Goal: Task Accomplishment & Management: Manage account settings

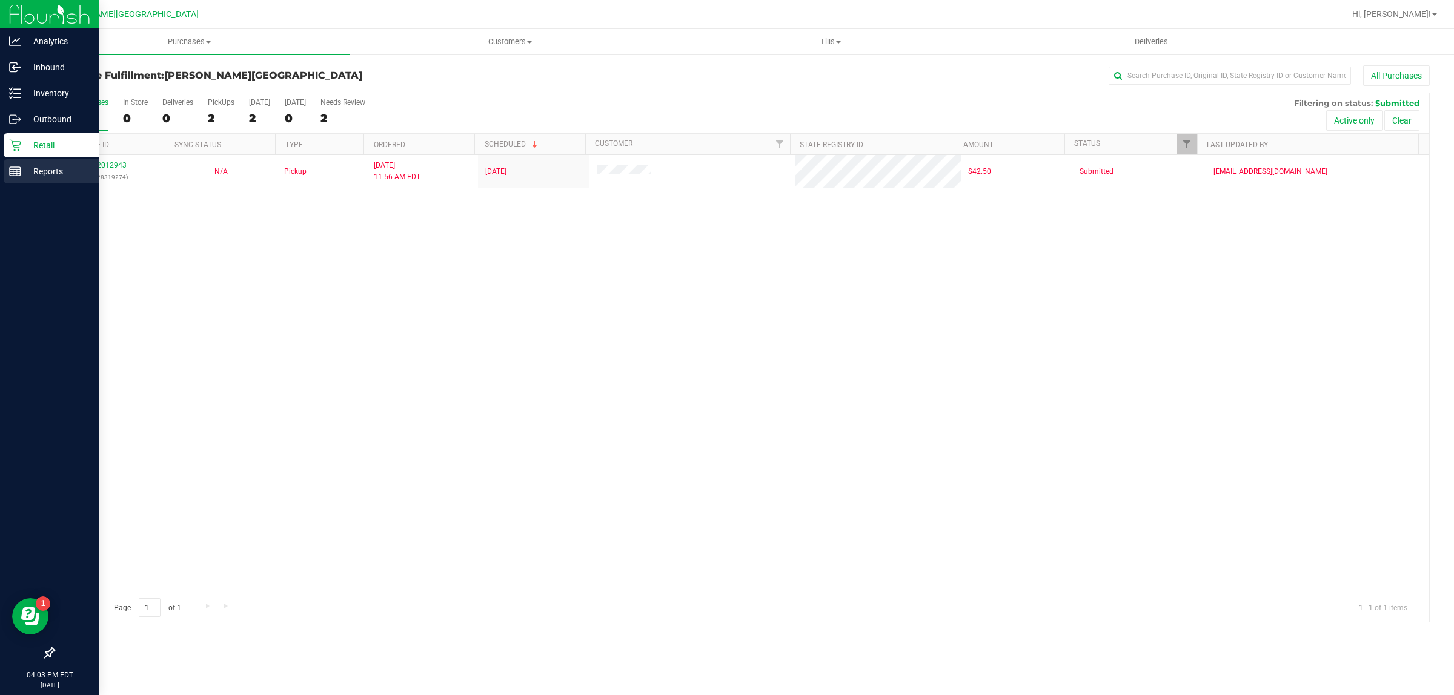
click at [44, 170] on p "Reports" at bounding box center [57, 171] width 73 height 15
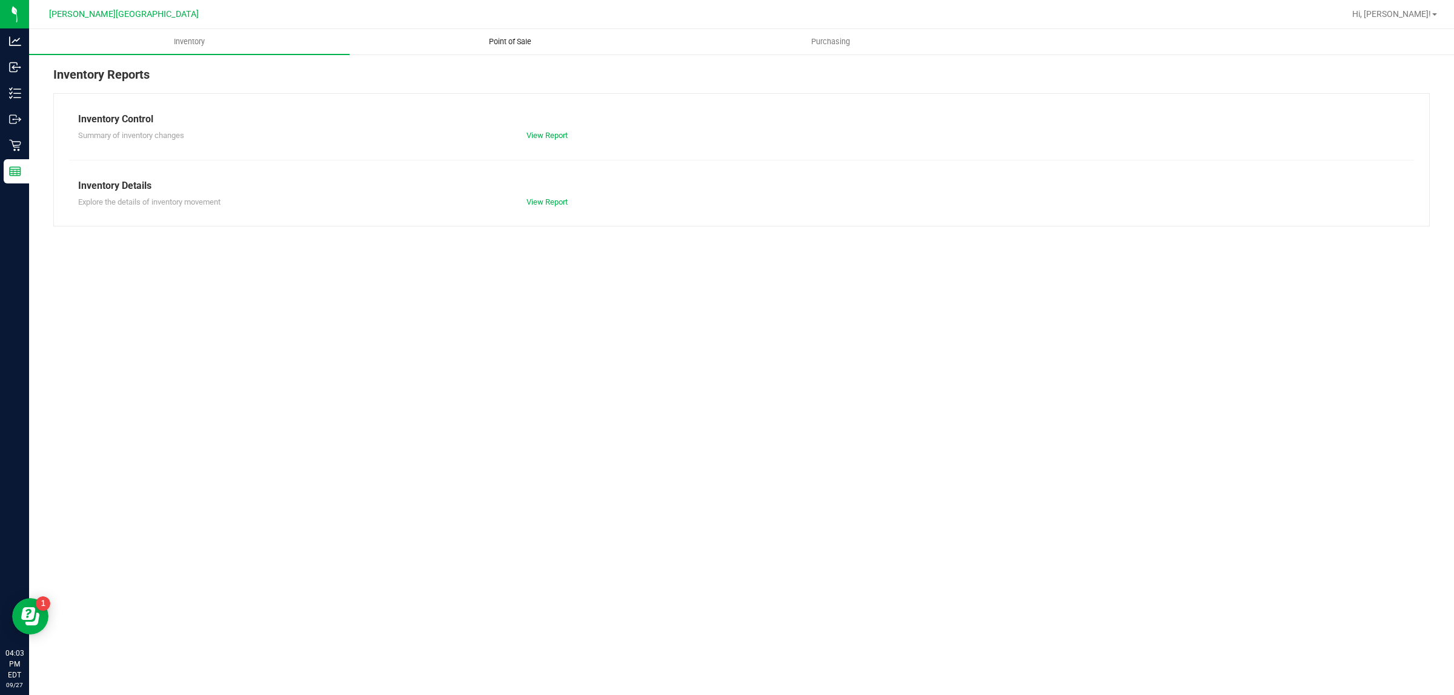
click at [520, 53] on uib-tab-heading "Point of Sale" at bounding box center [509, 42] width 319 height 24
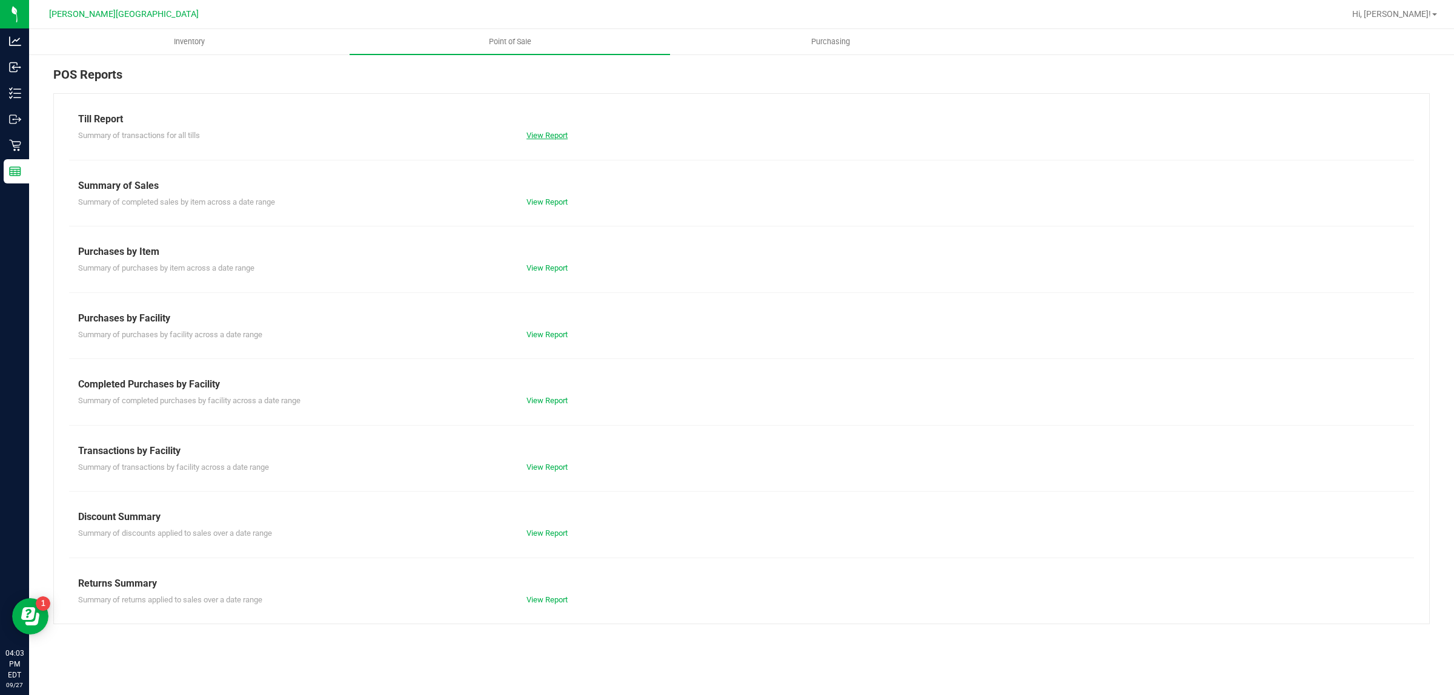
click at [552, 133] on link "View Report" at bounding box center [546, 135] width 41 height 9
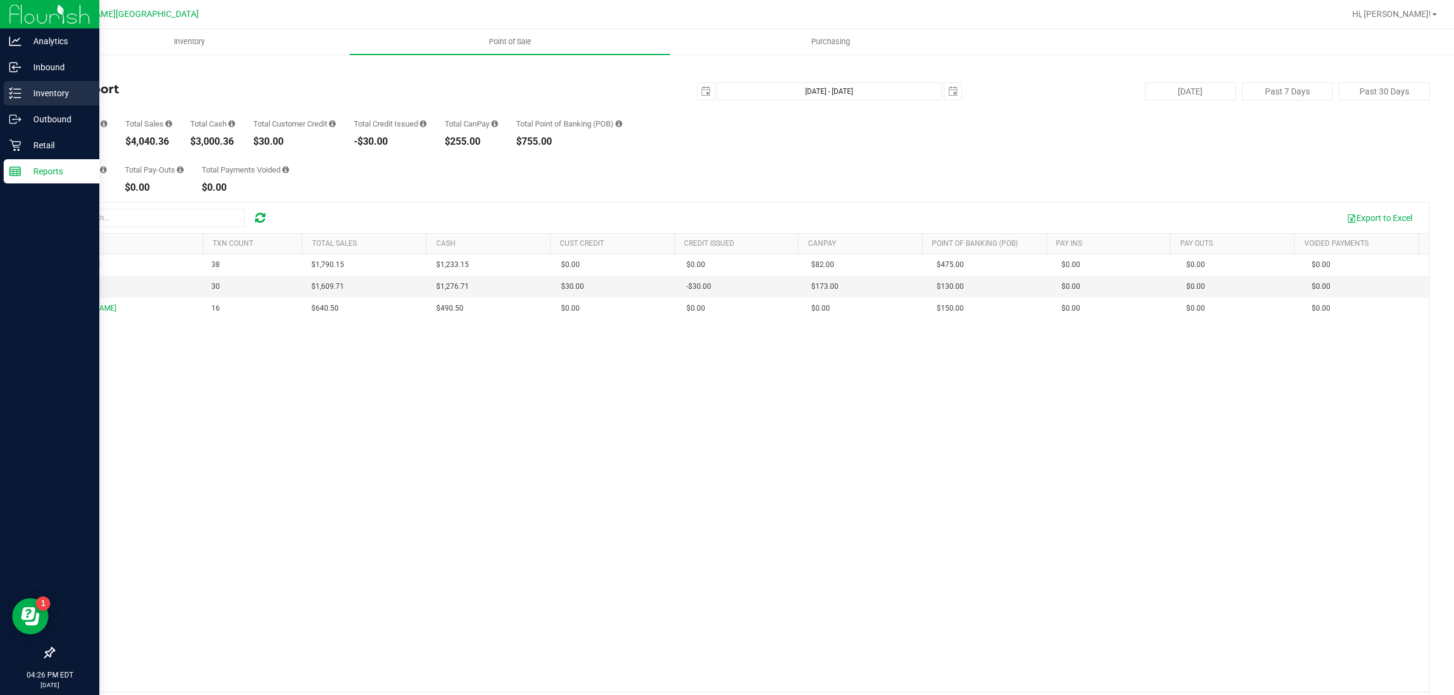
click at [67, 99] on p "Inventory" at bounding box center [57, 93] width 73 height 15
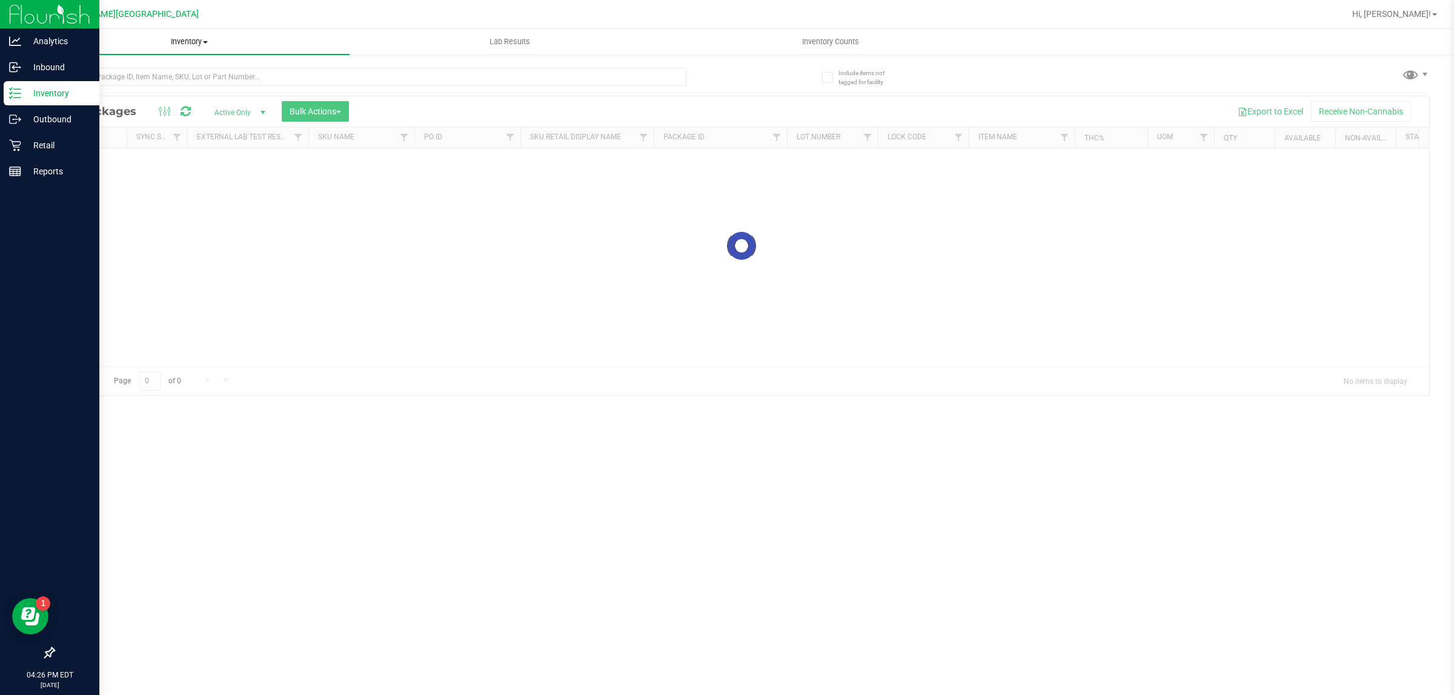
click at [200, 41] on span "Inventory" at bounding box center [189, 41] width 320 height 11
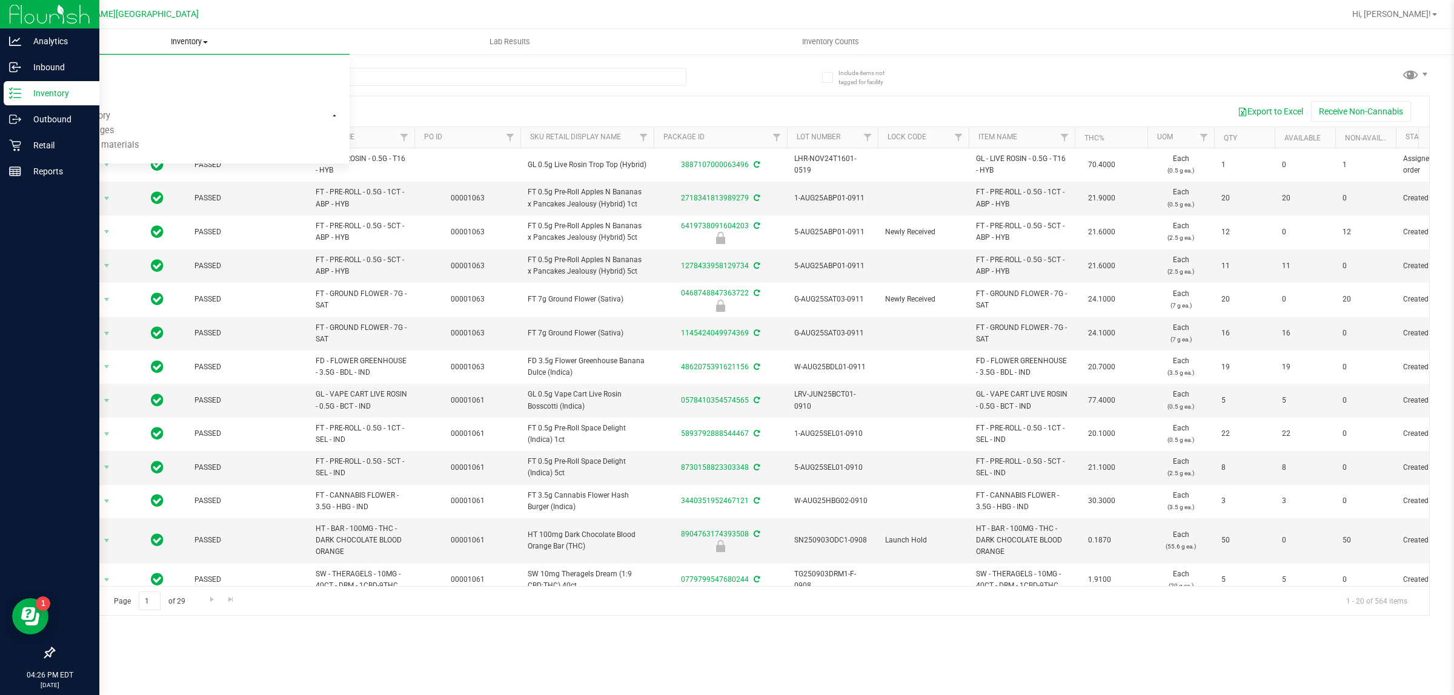
click at [189, 42] on span "Inventory" at bounding box center [189, 41] width 320 height 11
click at [202, 44] on span "Inventory" at bounding box center [189, 41] width 320 height 11
click at [34, 140] on p "Retail" at bounding box center [57, 145] width 73 height 15
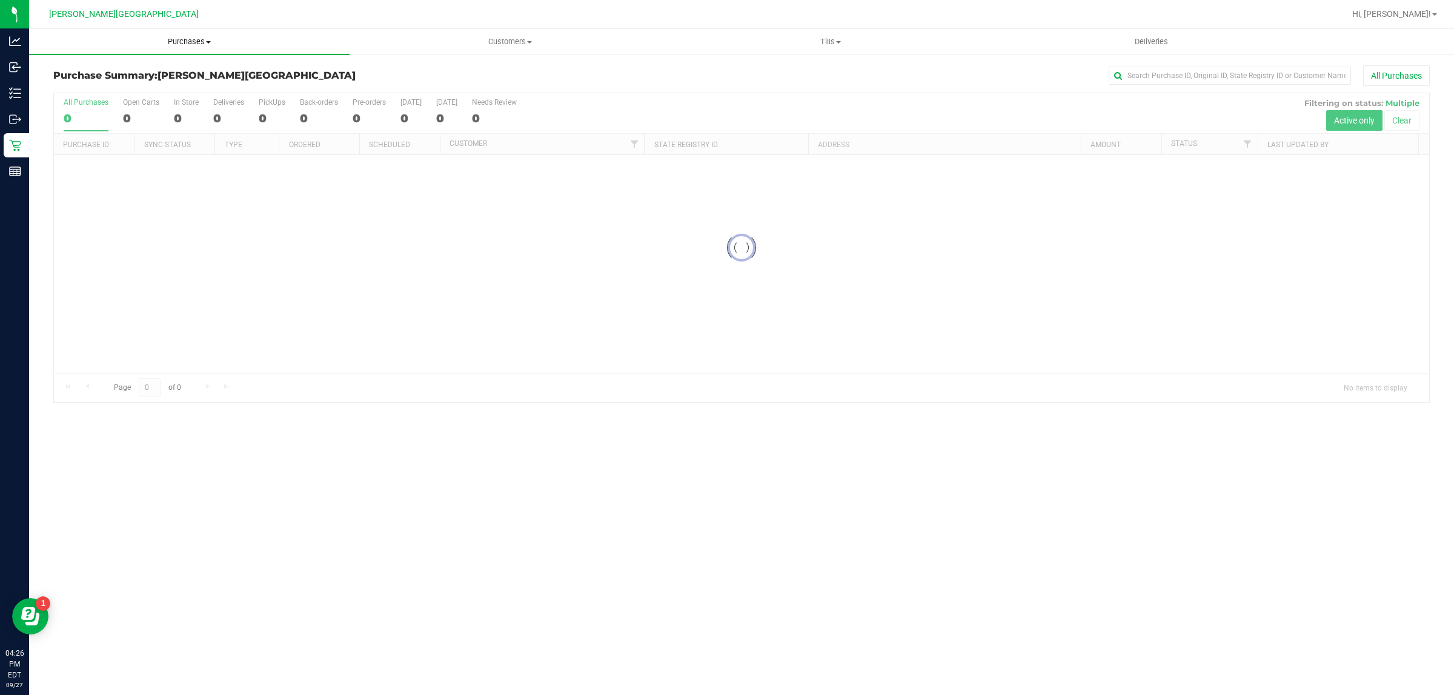
click at [188, 38] on span "Purchases" at bounding box center [189, 41] width 320 height 11
click at [99, 90] on span "Fulfillment" at bounding box center [66, 87] width 75 height 10
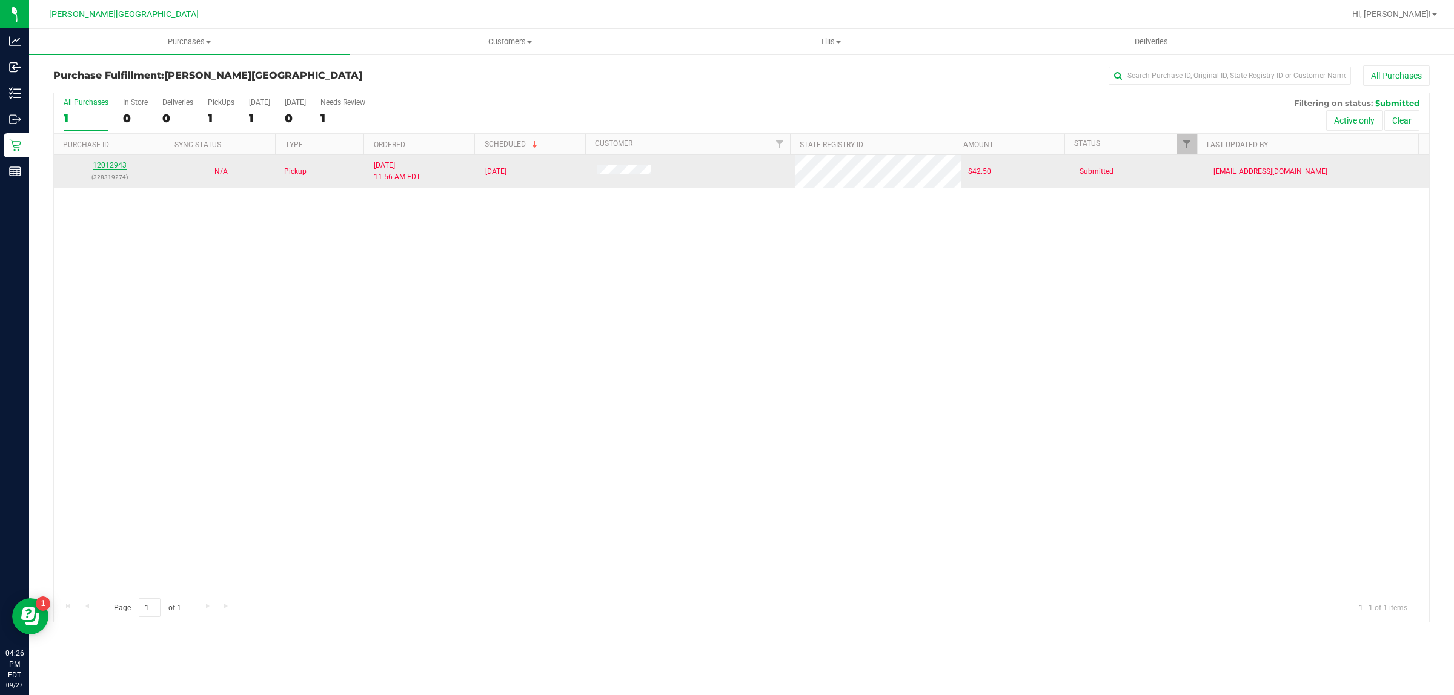
click at [95, 165] on link "12012943" at bounding box center [110, 165] width 34 height 8
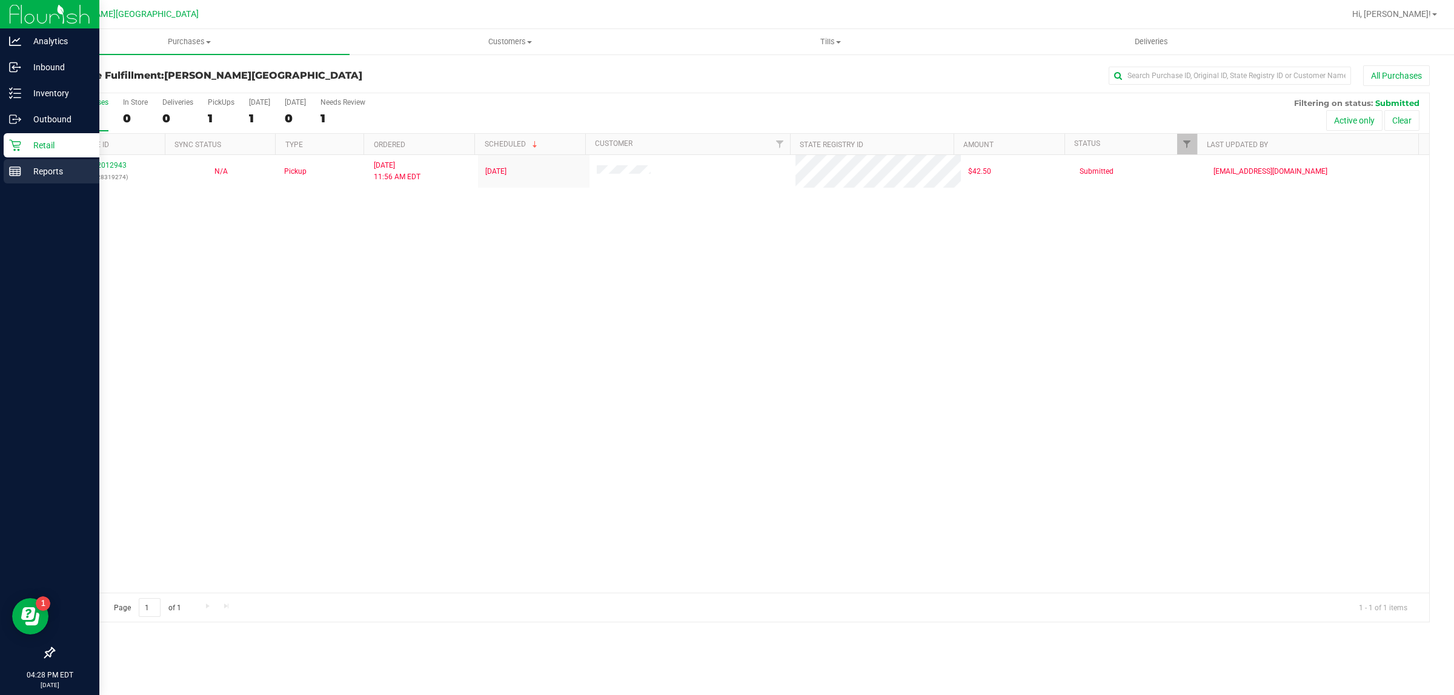
click at [29, 174] on p "Reports" at bounding box center [57, 171] width 73 height 15
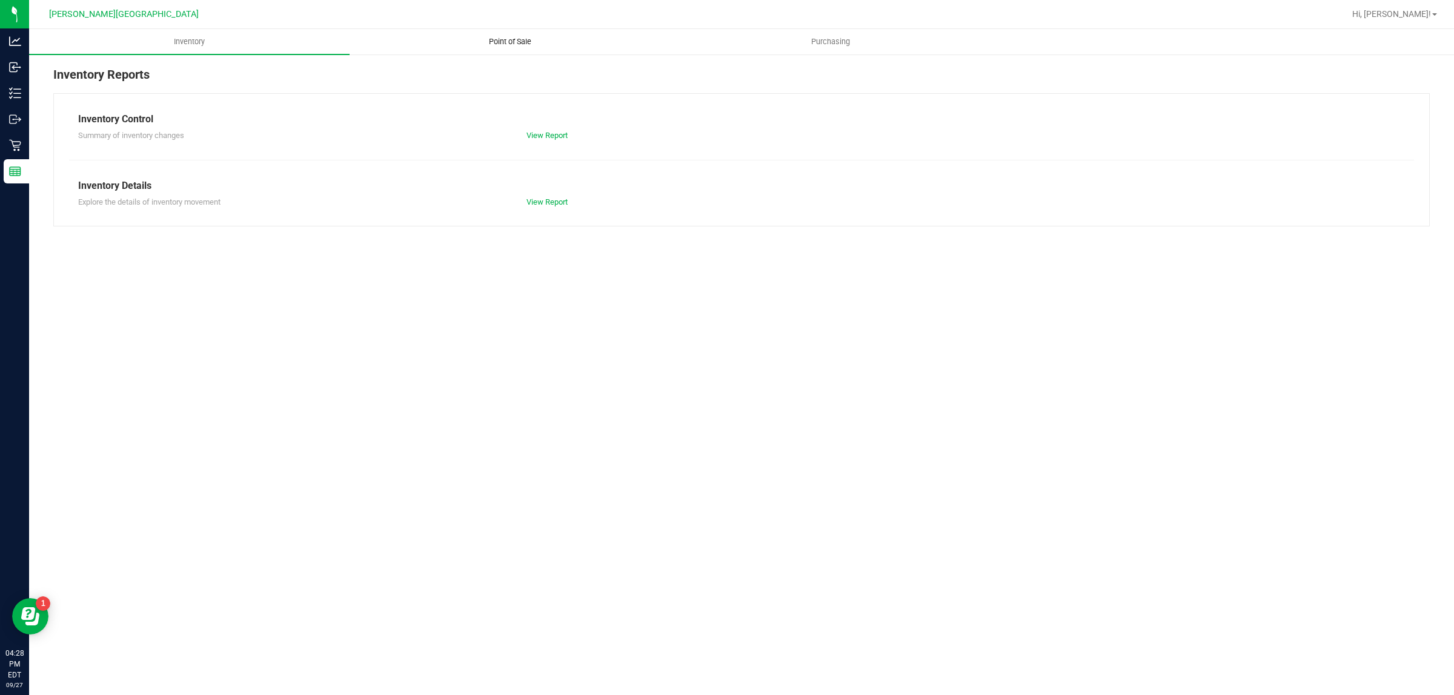
click at [546, 35] on uib-tab-heading "Point of Sale" at bounding box center [509, 42] width 319 height 24
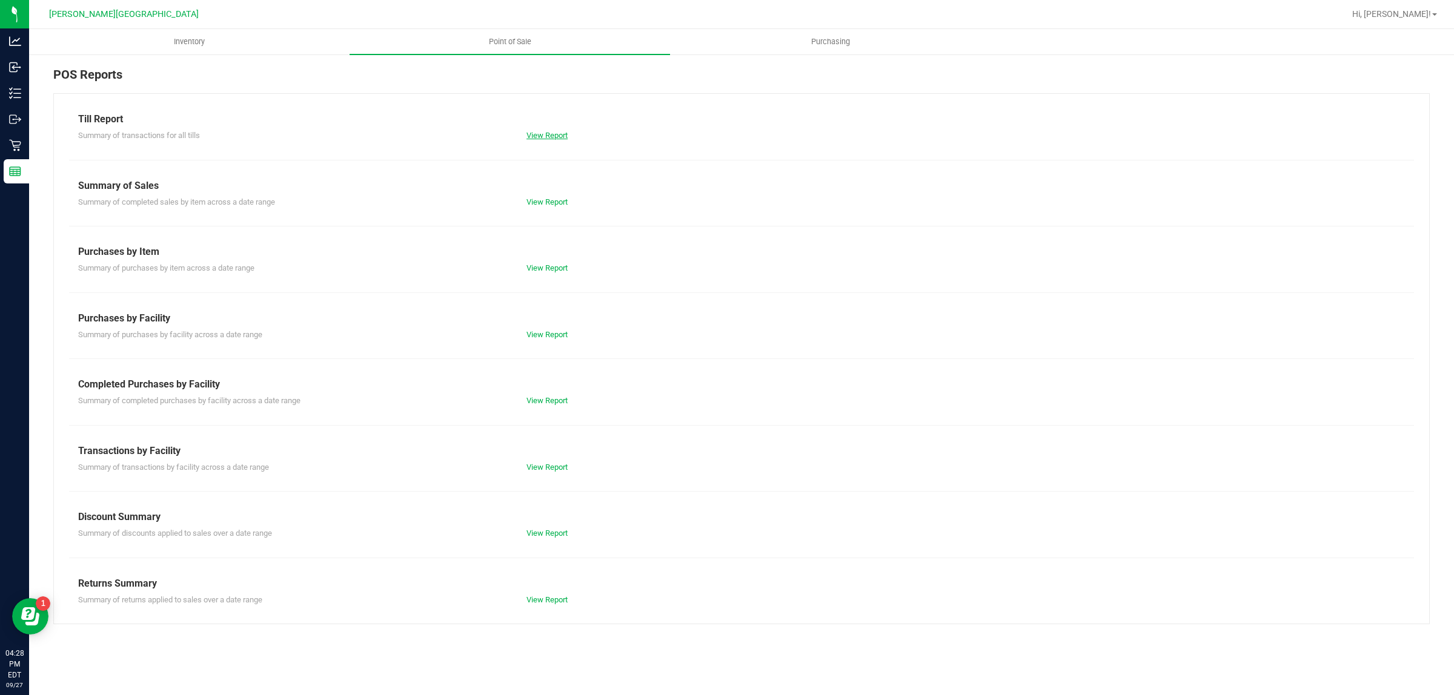
click at [527, 135] on link "View Report" at bounding box center [546, 135] width 41 height 9
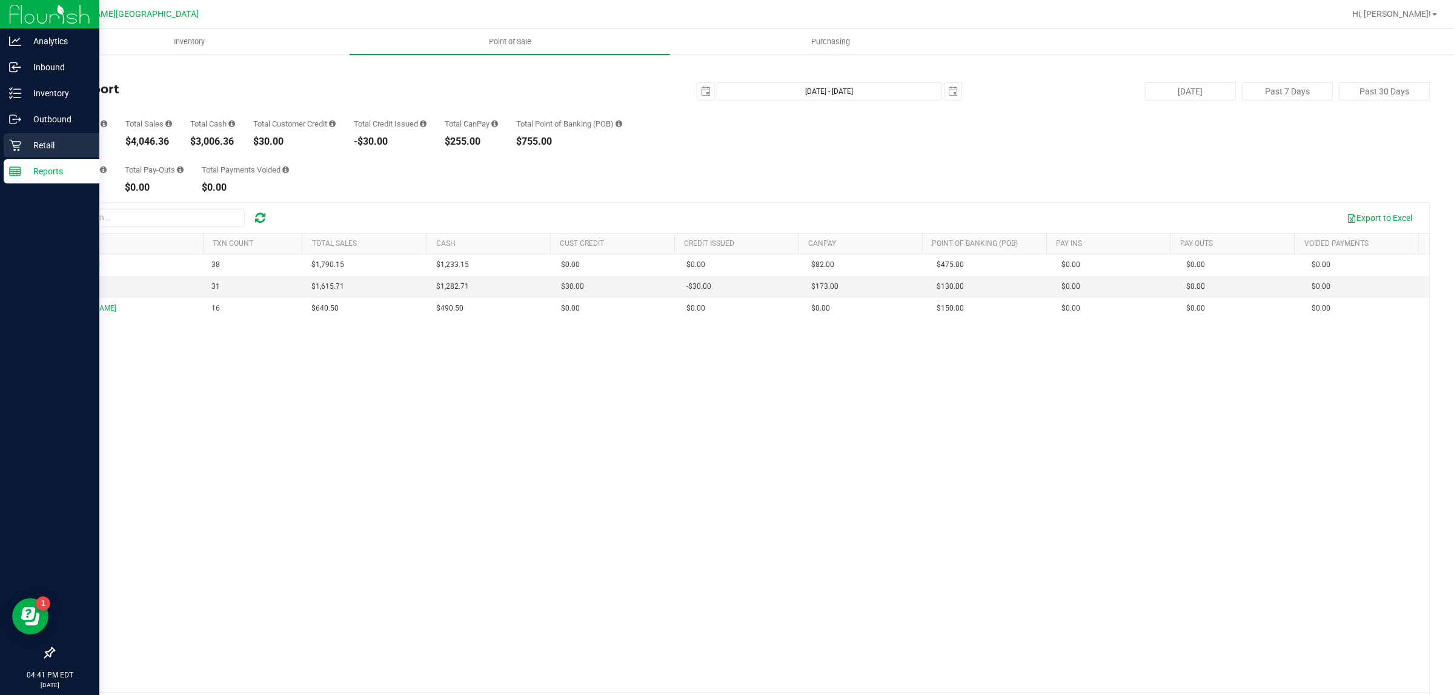
click at [31, 138] on p "Retail" at bounding box center [57, 145] width 73 height 15
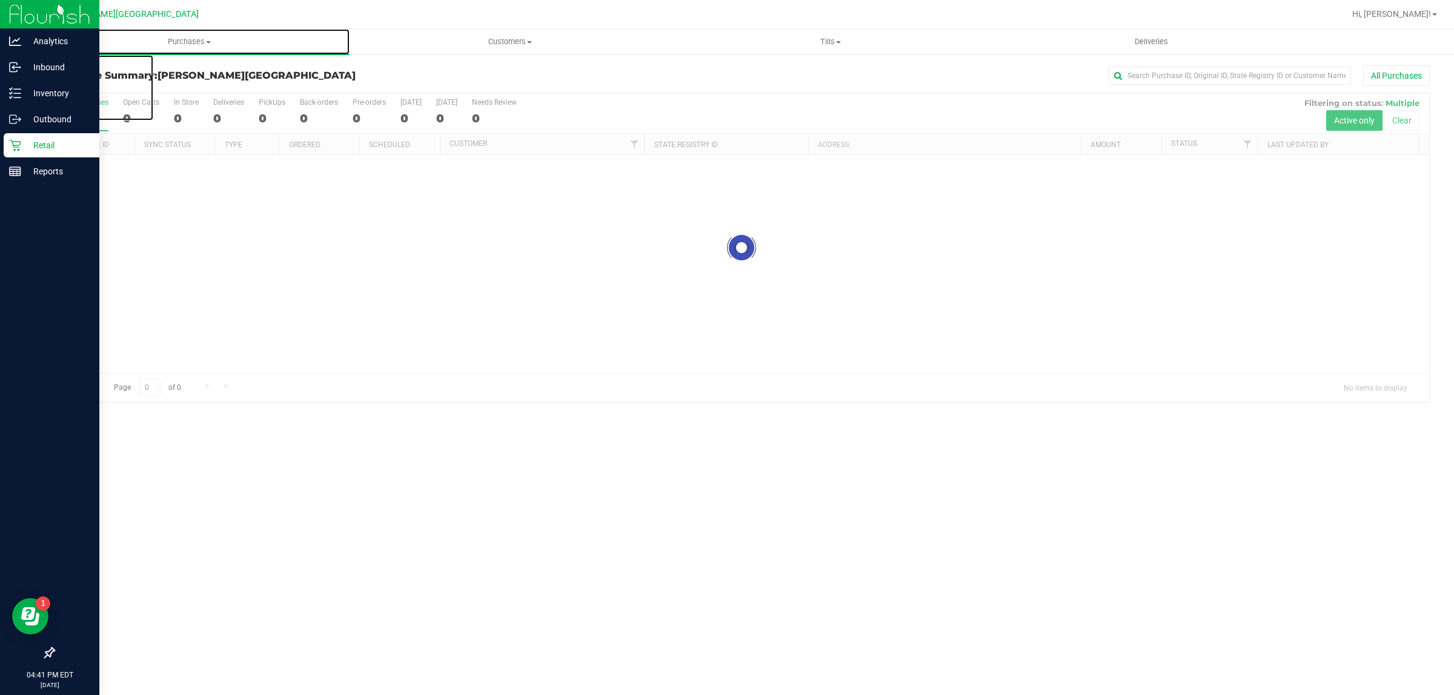
click at [201, 40] on span "Purchases" at bounding box center [189, 41] width 320 height 11
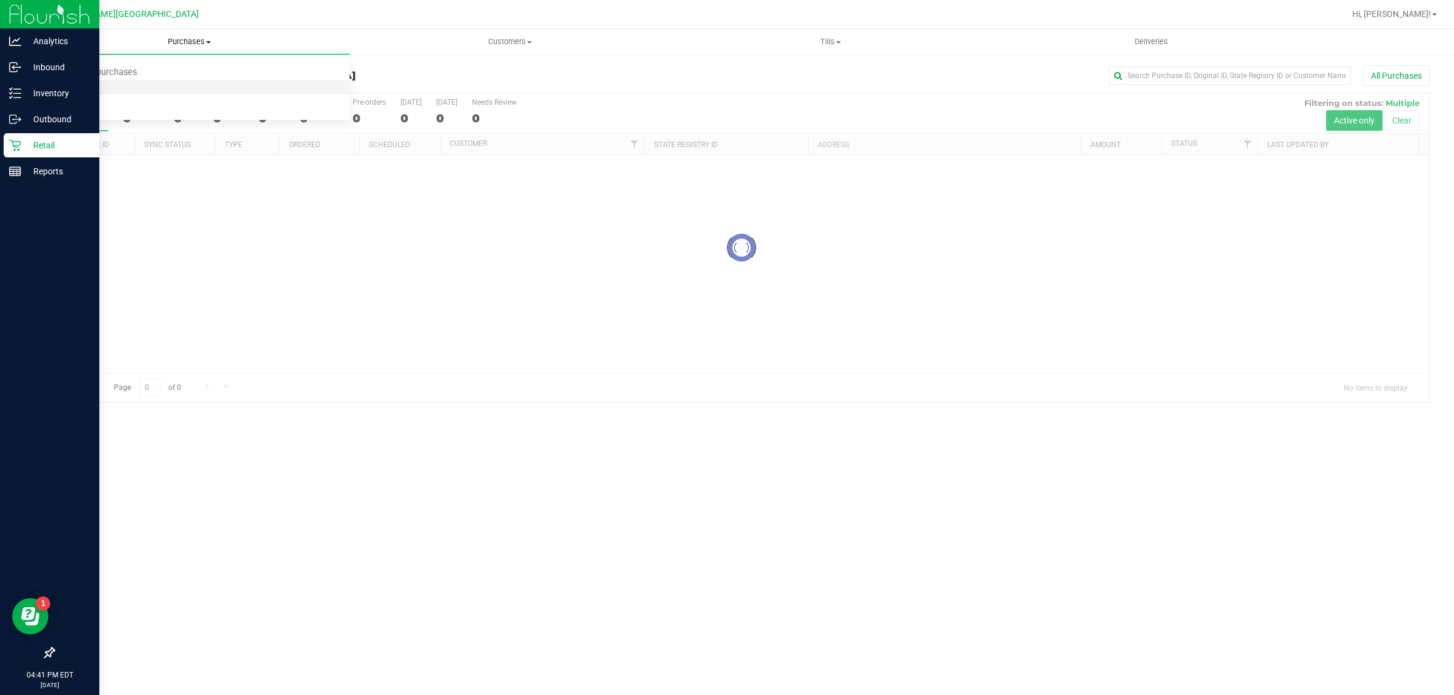
click at [92, 88] on span "Fulfillment" at bounding box center [66, 87] width 75 height 10
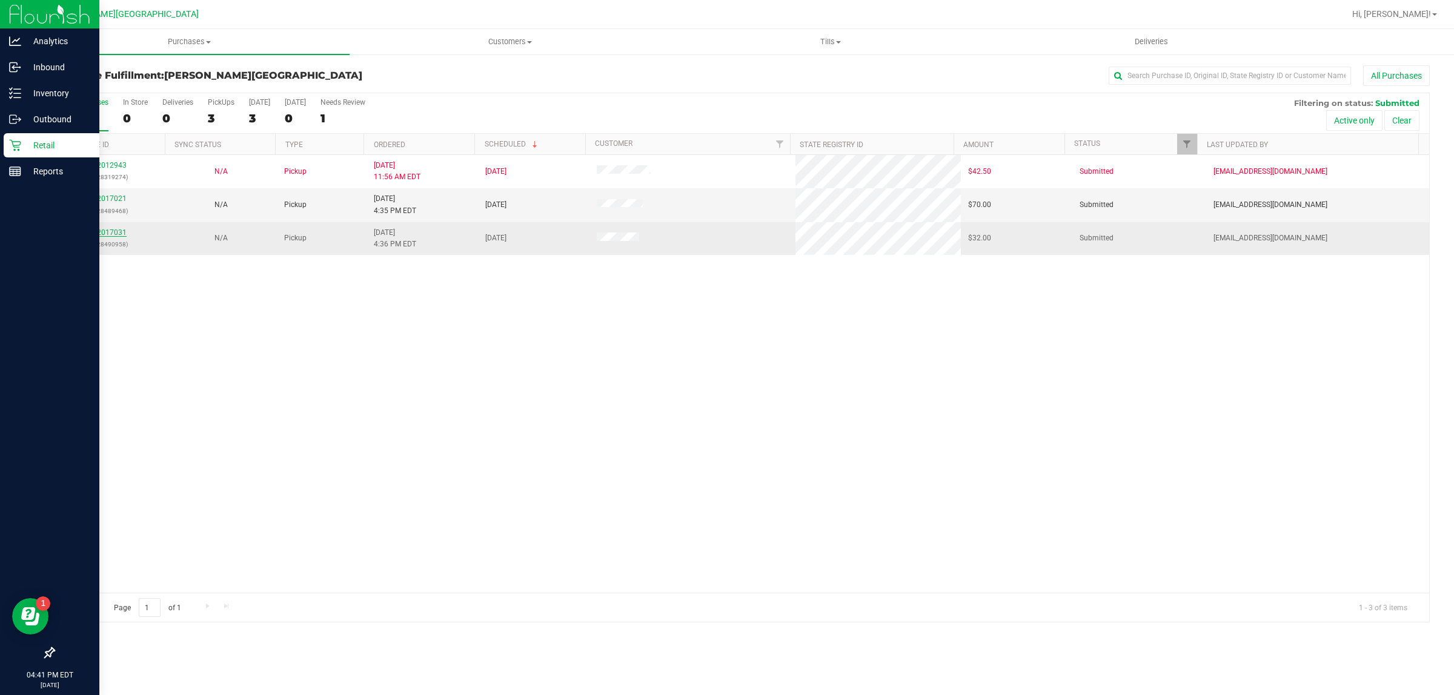
click at [119, 233] on link "12017031" at bounding box center [110, 232] width 34 height 8
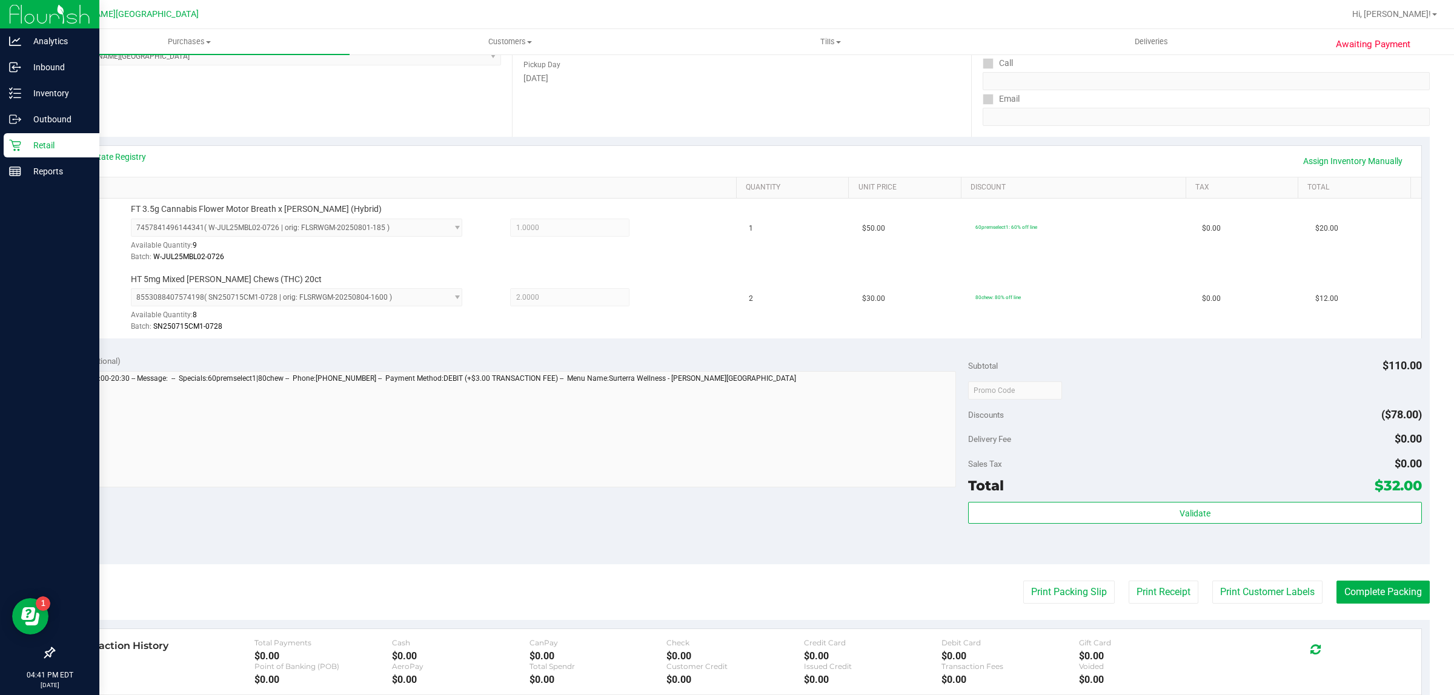
scroll to position [303, 0]
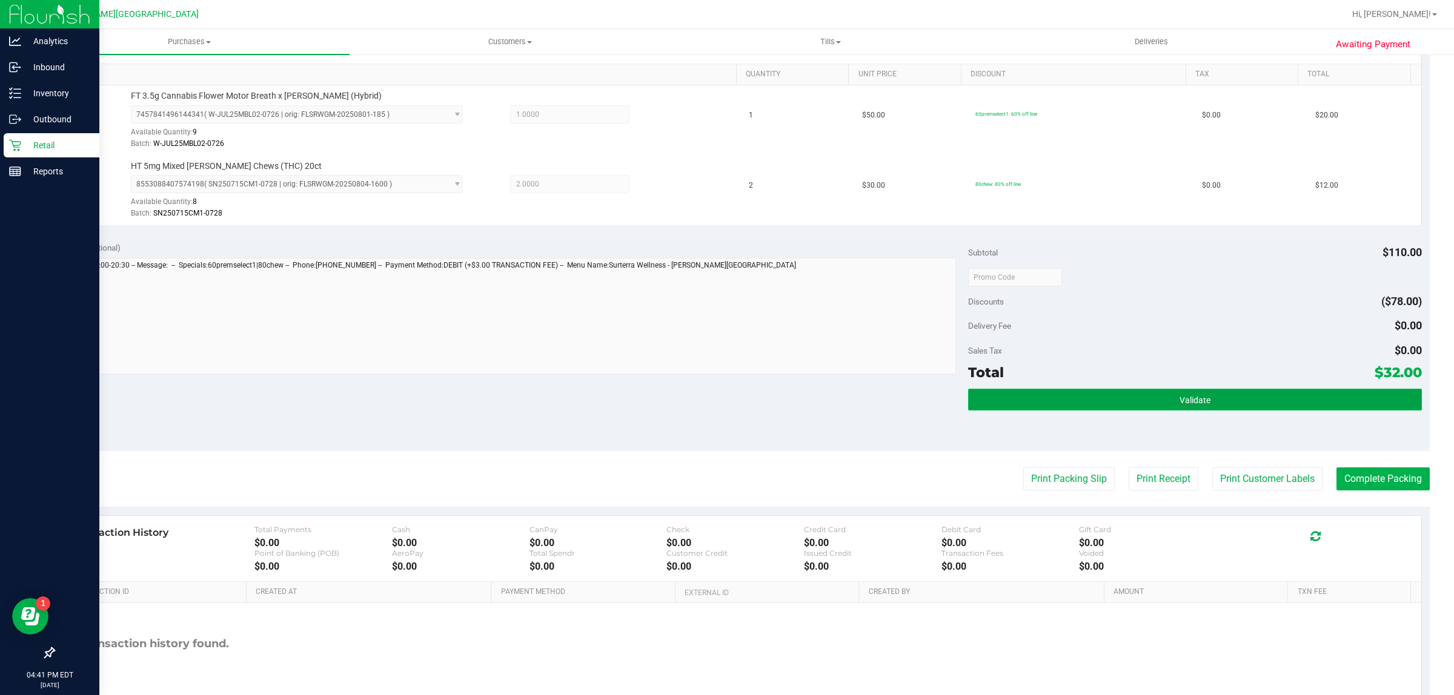
click at [1240, 410] on button "Validate" at bounding box center [1194, 400] width 453 height 22
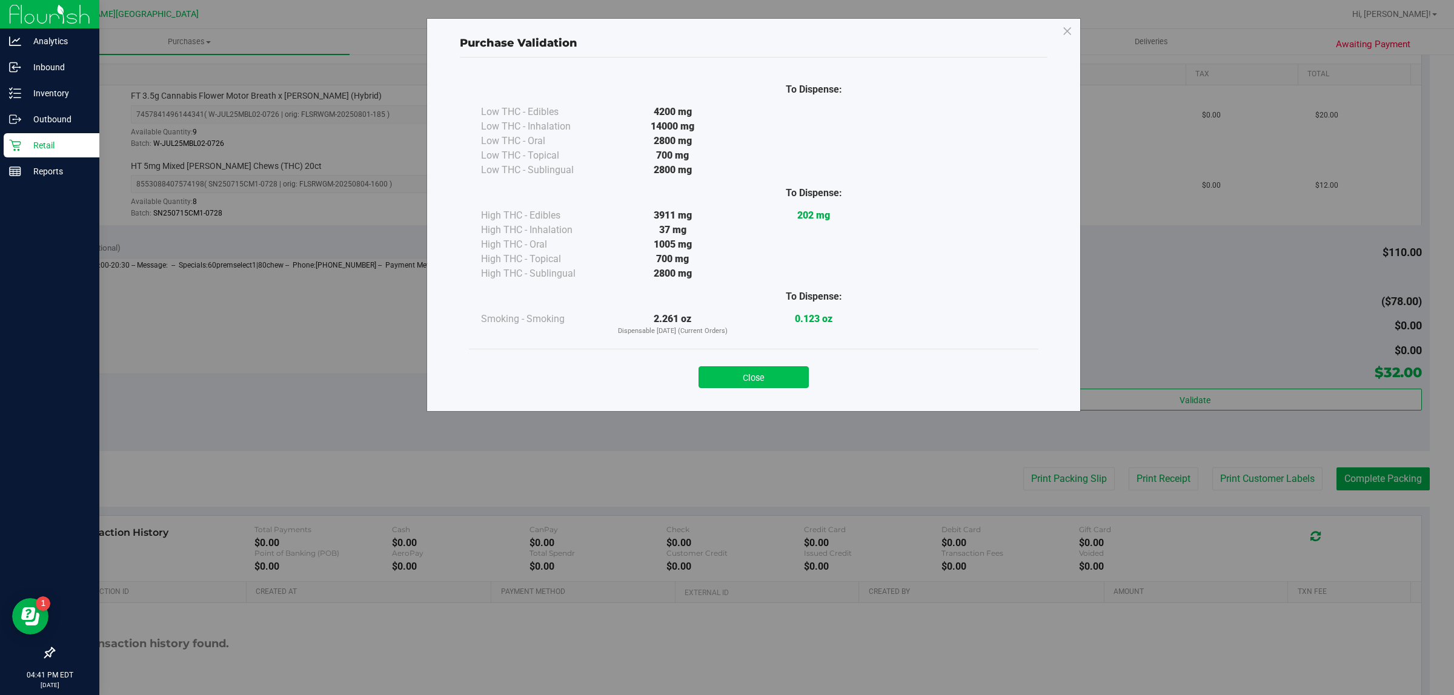
click at [782, 379] on button "Close" at bounding box center [753, 377] width 110 height 22
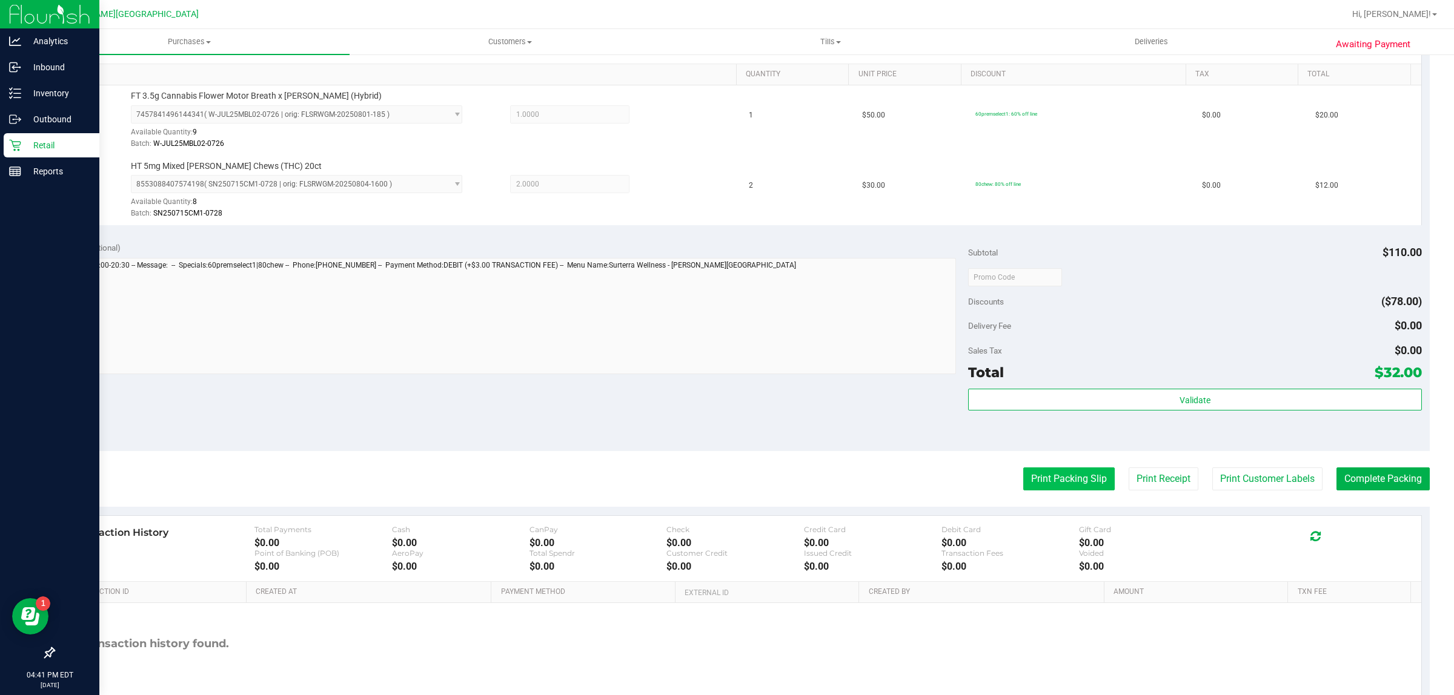
click at [1040, 474] on button "Print Packing Slip" at bounding box center [1068, 479] width 91 height 23
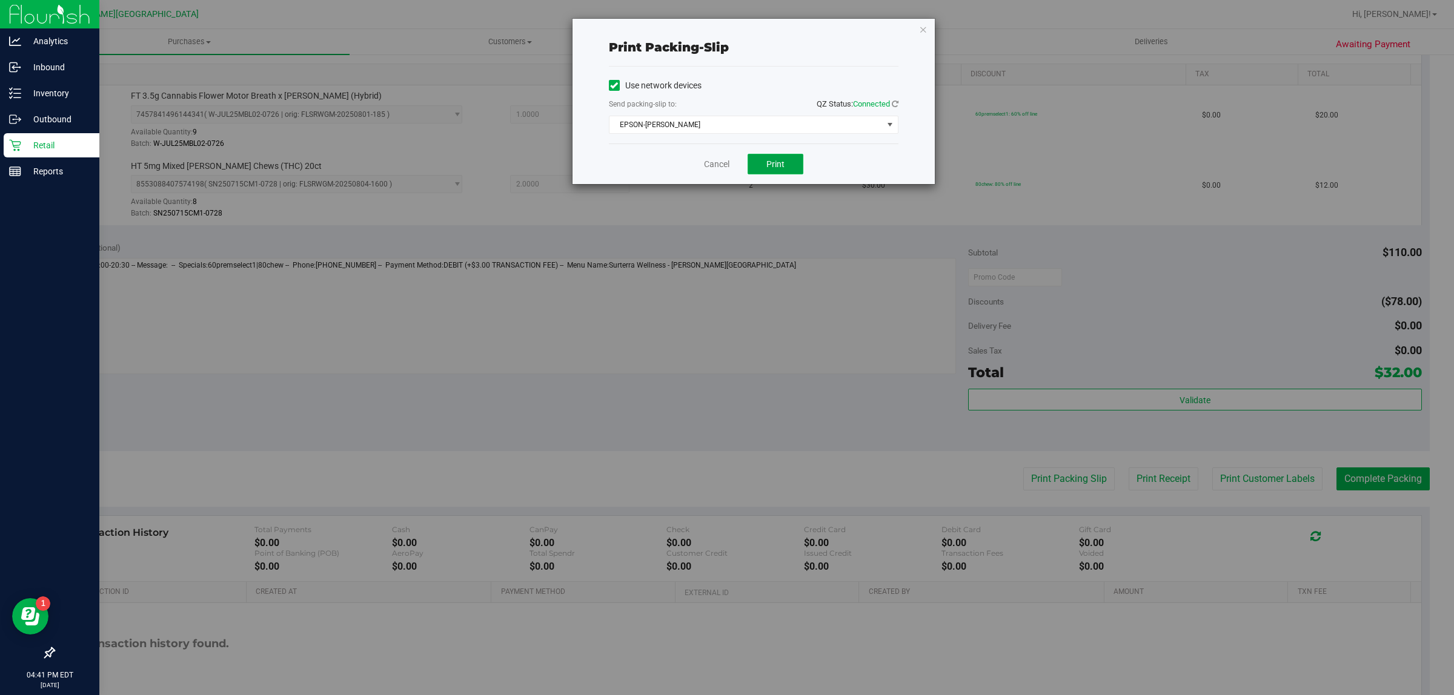
click at [771, 168] on span "Print" at bounding box center [775, 164] width 18 height 10
click at [922, 25] on icon "button" at bounding box center [923, 29] width 8 height 15
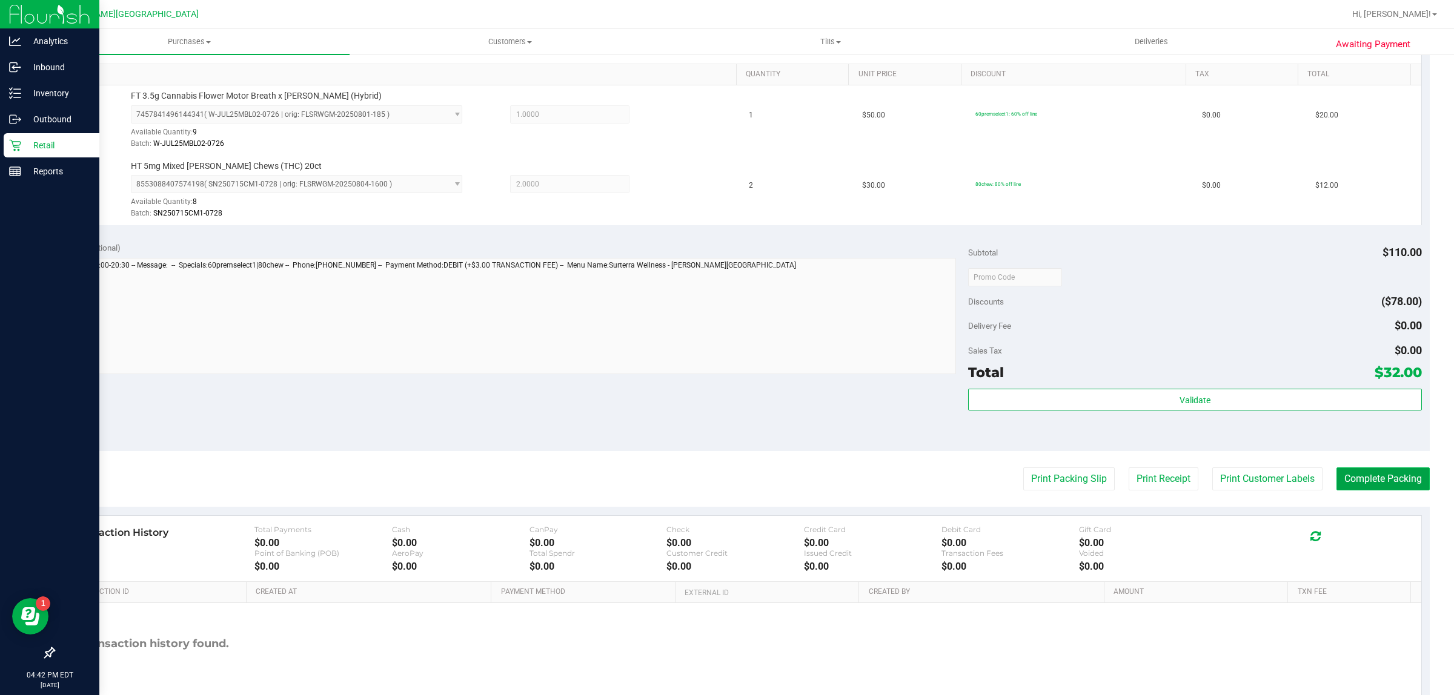
click at [1349, 471] on button "Complete Packing" at bounding box center [1382, 479] width 93 height 23
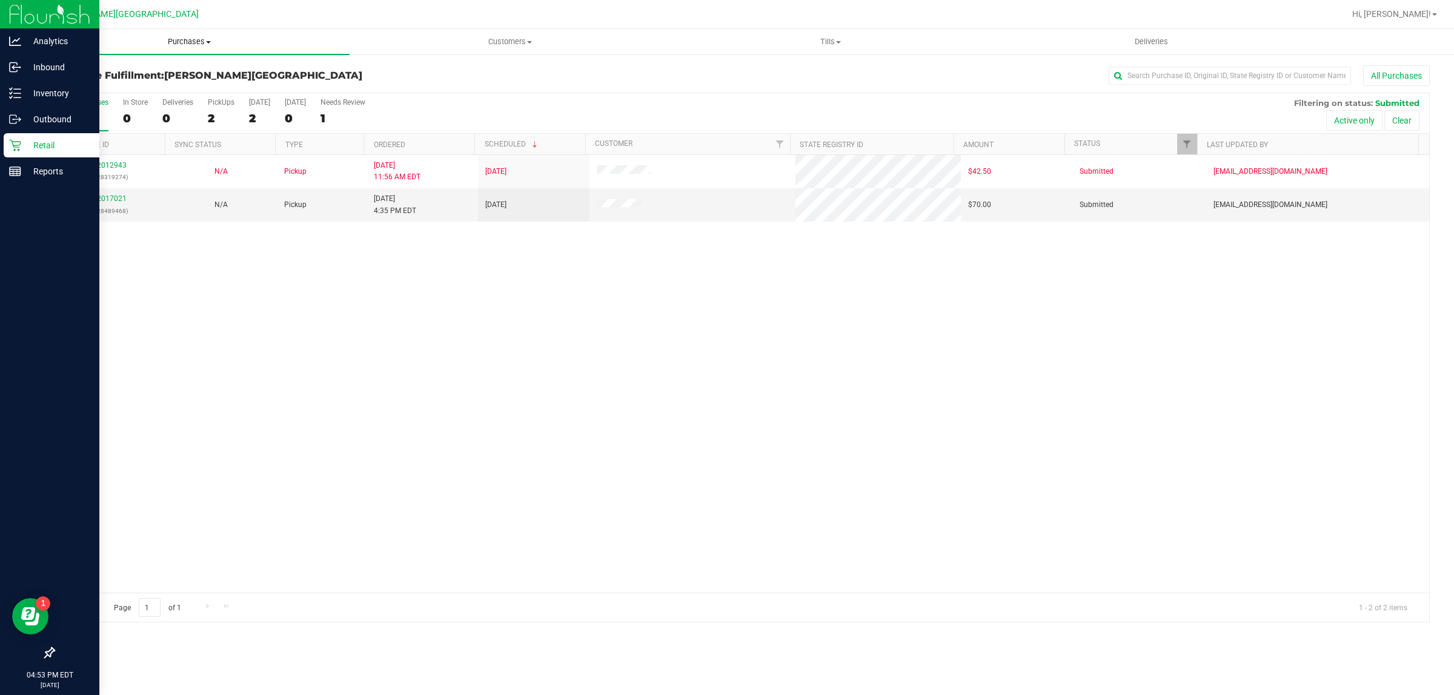
click at [173, 36] on span "Purchases" at bounding box center [189, 41] width 320 height 11
click at [101, 87] on span "Fulfillment" at bounding box center [66, 87] width 75 height 10
click at [65, 97] on p "Inventory" at bounding box center [57, 93] width 73 height 15
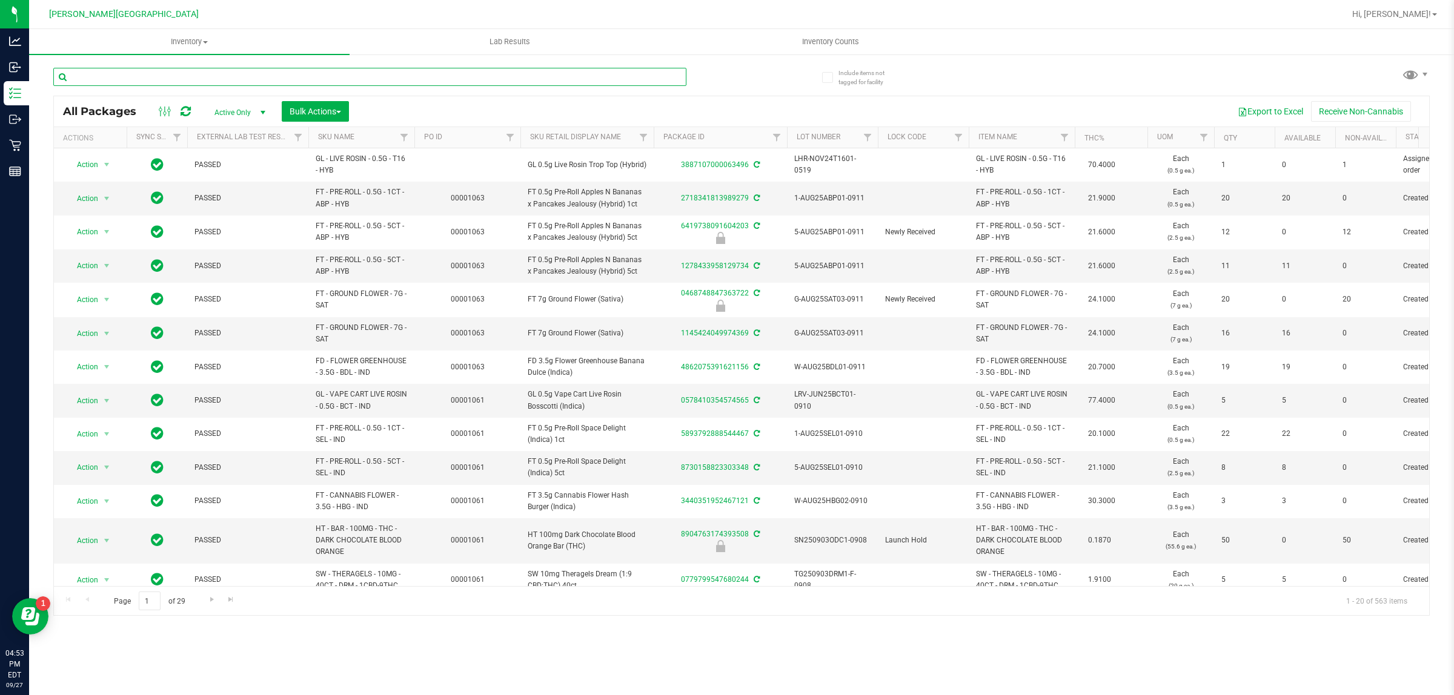
click at [228, 74] on input "text" at bounding box center [369, 77] width 633 height 18
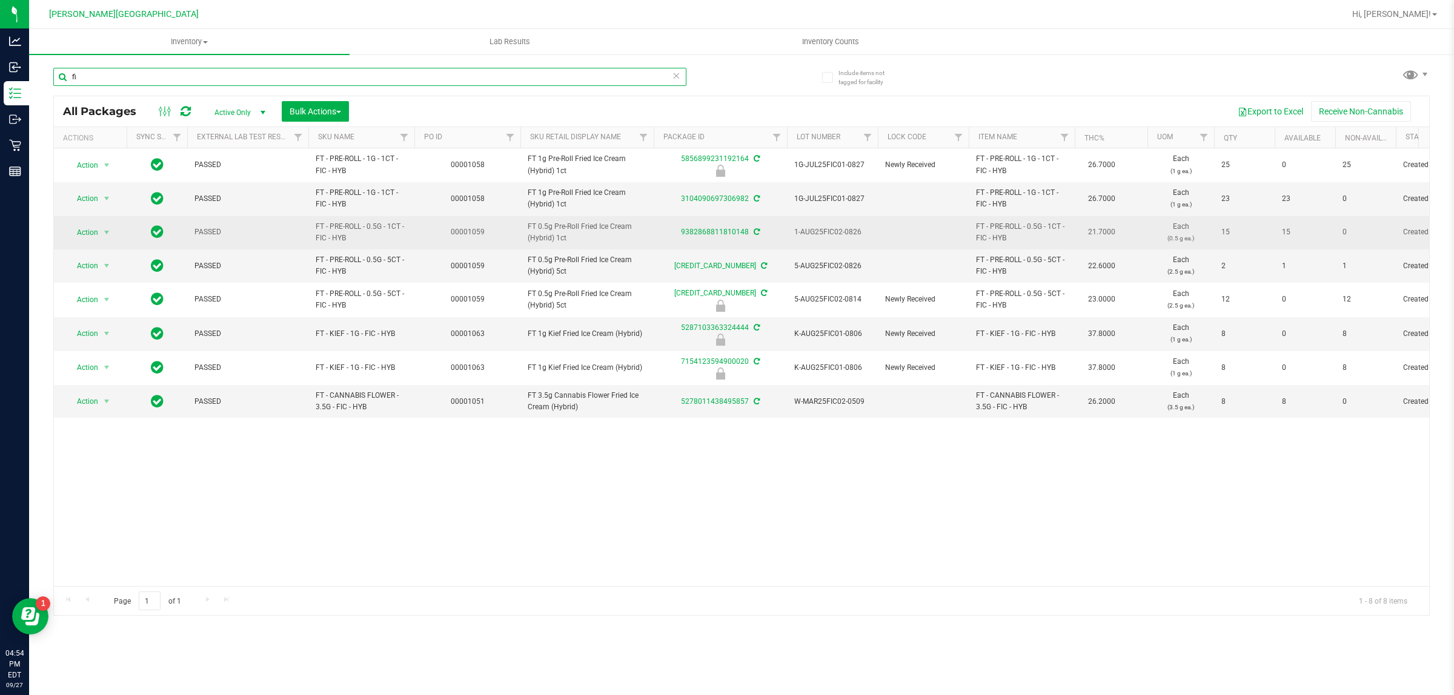
type input "f"
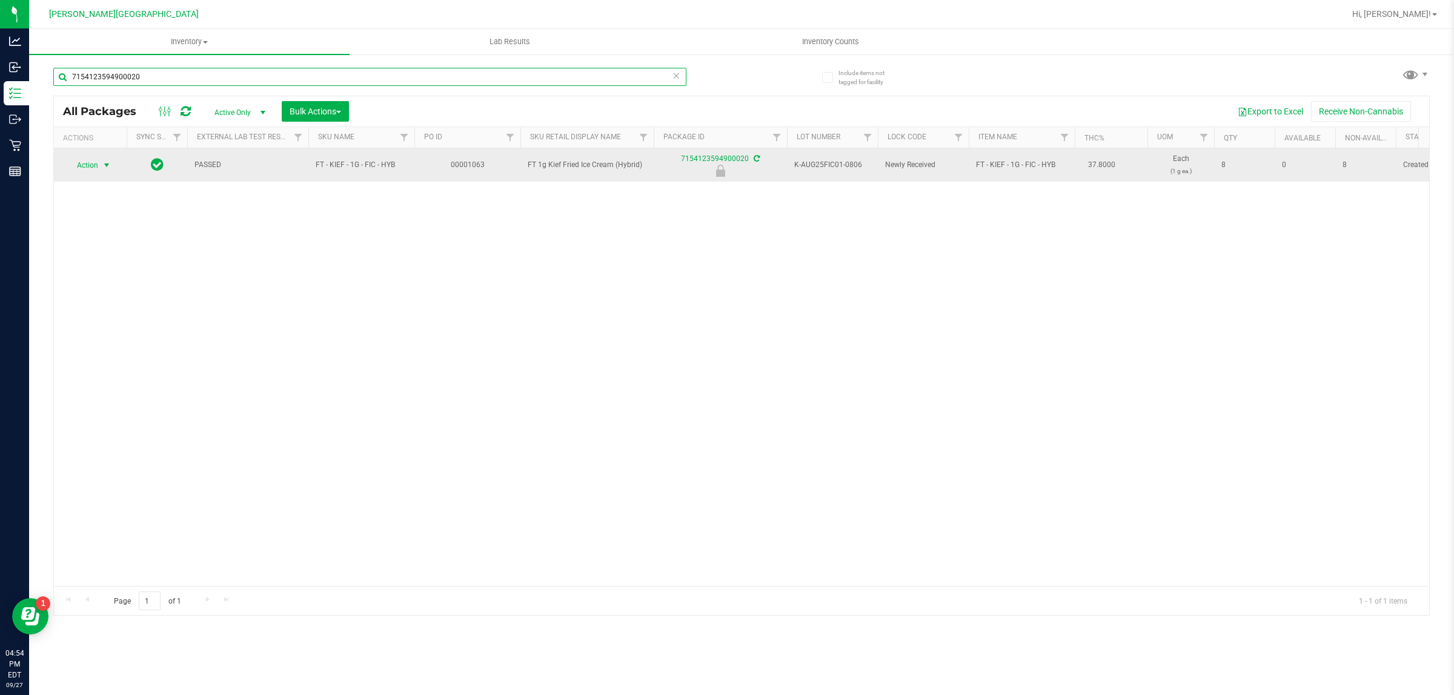
type input "7154123594900020"
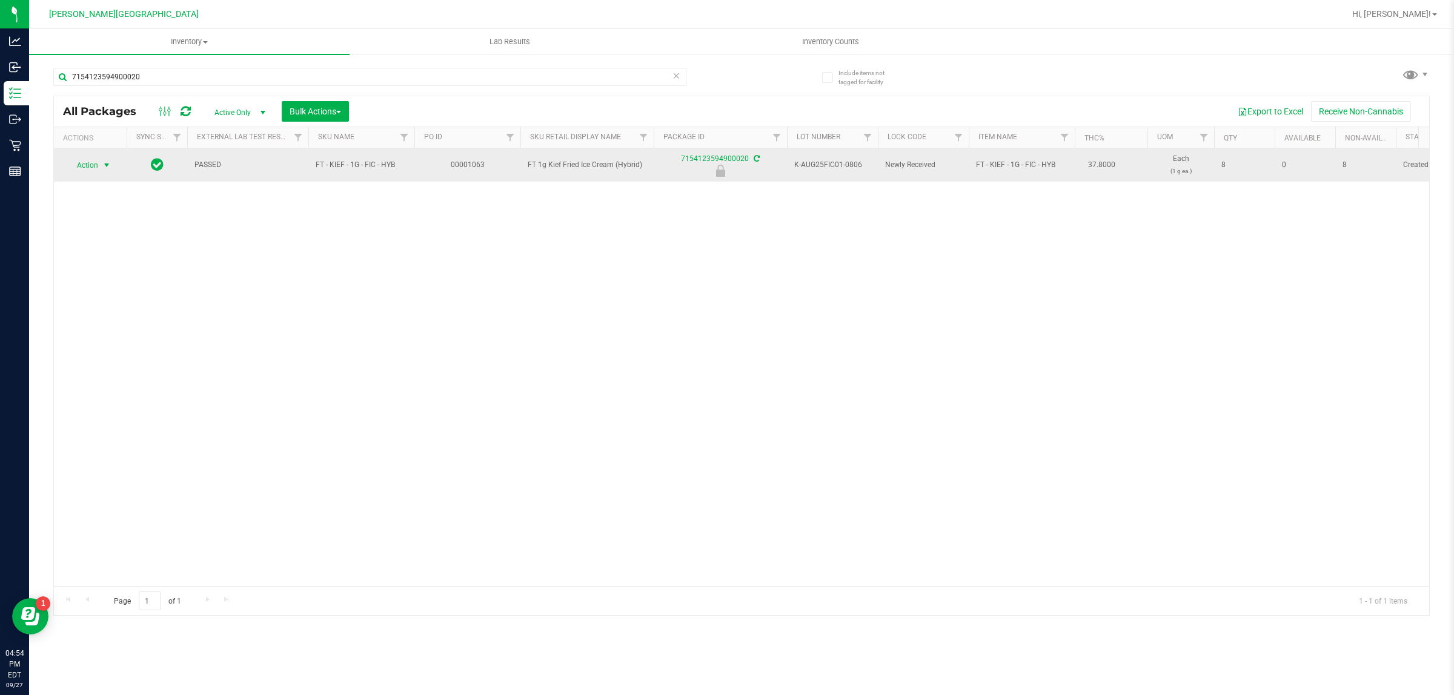
click at [101, 157] on span "select" at bounding box center [106, 165] width 15 height 17
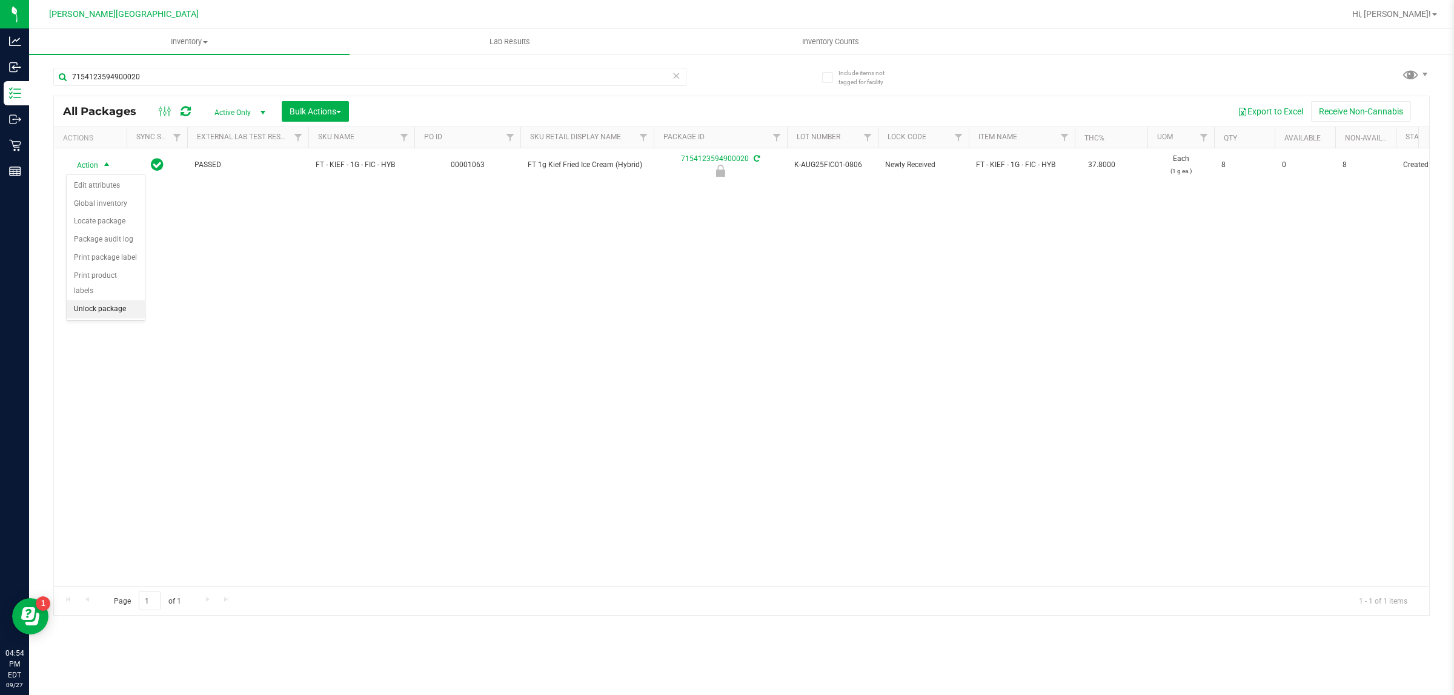
click at [107, 300] on li "Unlock package" at bounding box center [106, 309] width 78 height 18
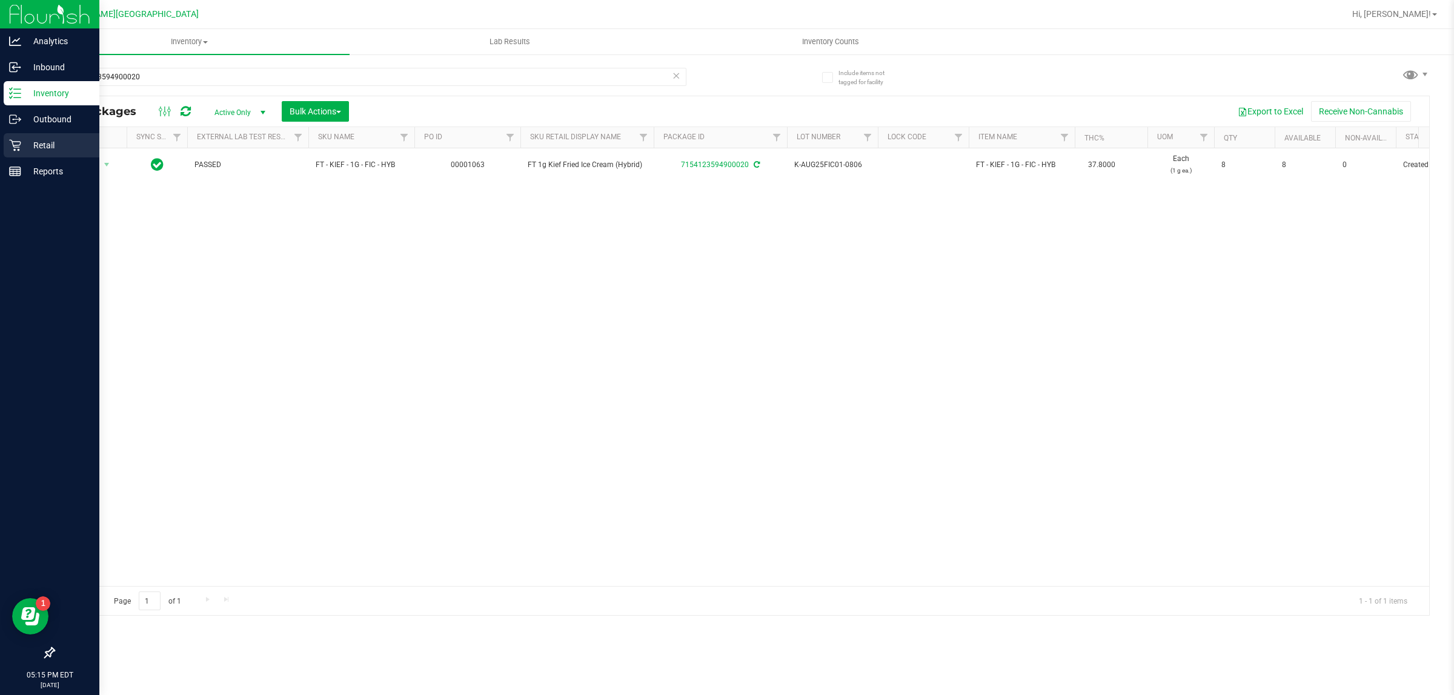
click at [5, 156] on div "Retail" at bounding box center [52, 145] width 96 height 24
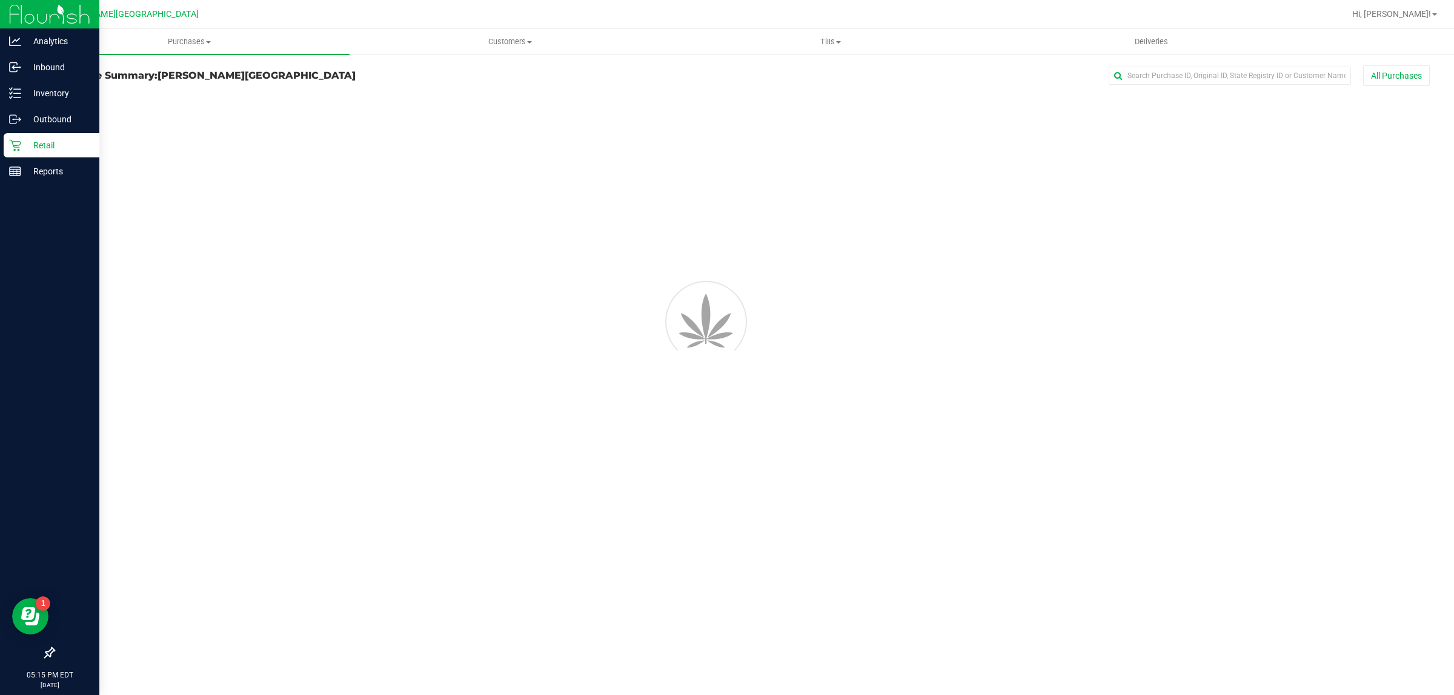
click at [184, 36] on span "Purchases" at bounding box center [189, 41] width 320 height 11
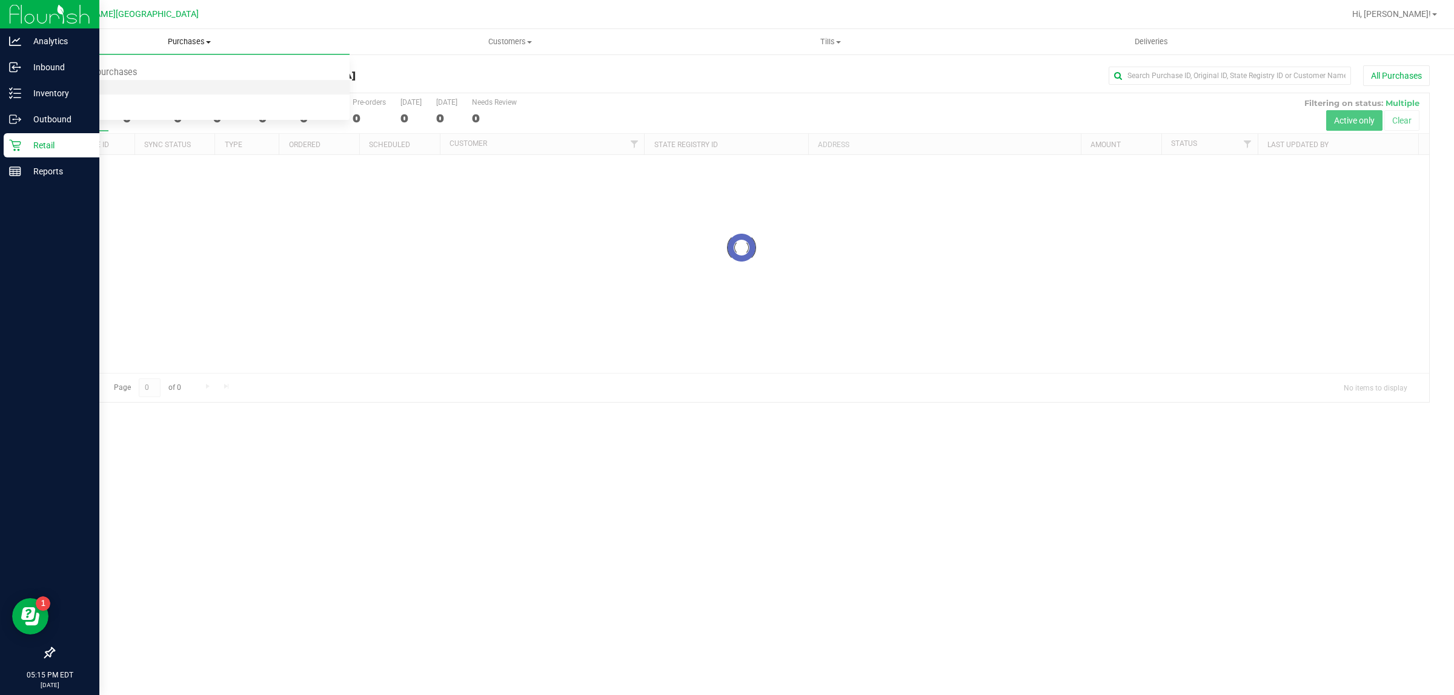
click at [106, 88] on li "Fulfillment" at bounding box center [189, 88] width 320 height 15
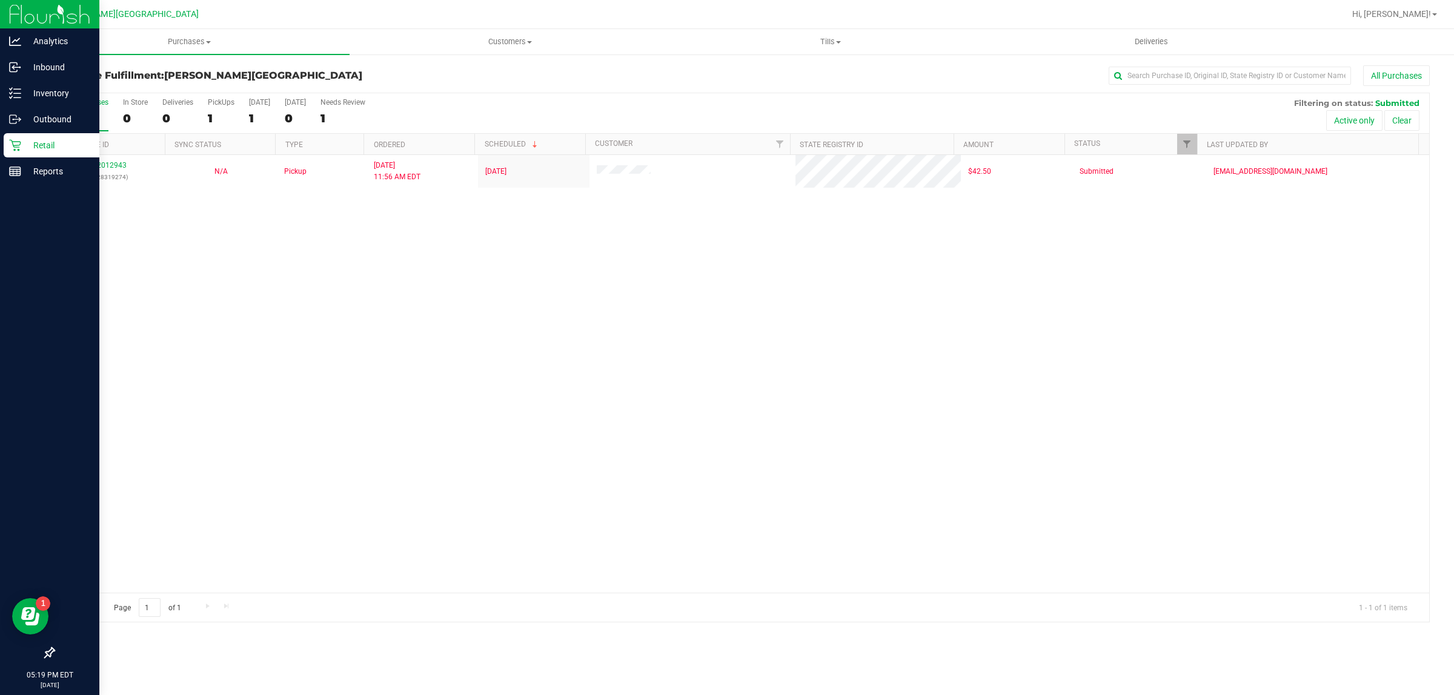
click at [504, 79] on h3 "Purchase Fulfillment: [PERSON_NAME][GEOGRAPHIC_DATA]" at bounding box center [282, 75] width 458 height 11
click at [506, 79] on h3 "Purchase Fulfillment: [PERSON_NAME][GEOGRAPHIC_DATA]" at bounding box center [282, 75] width 458 height 11
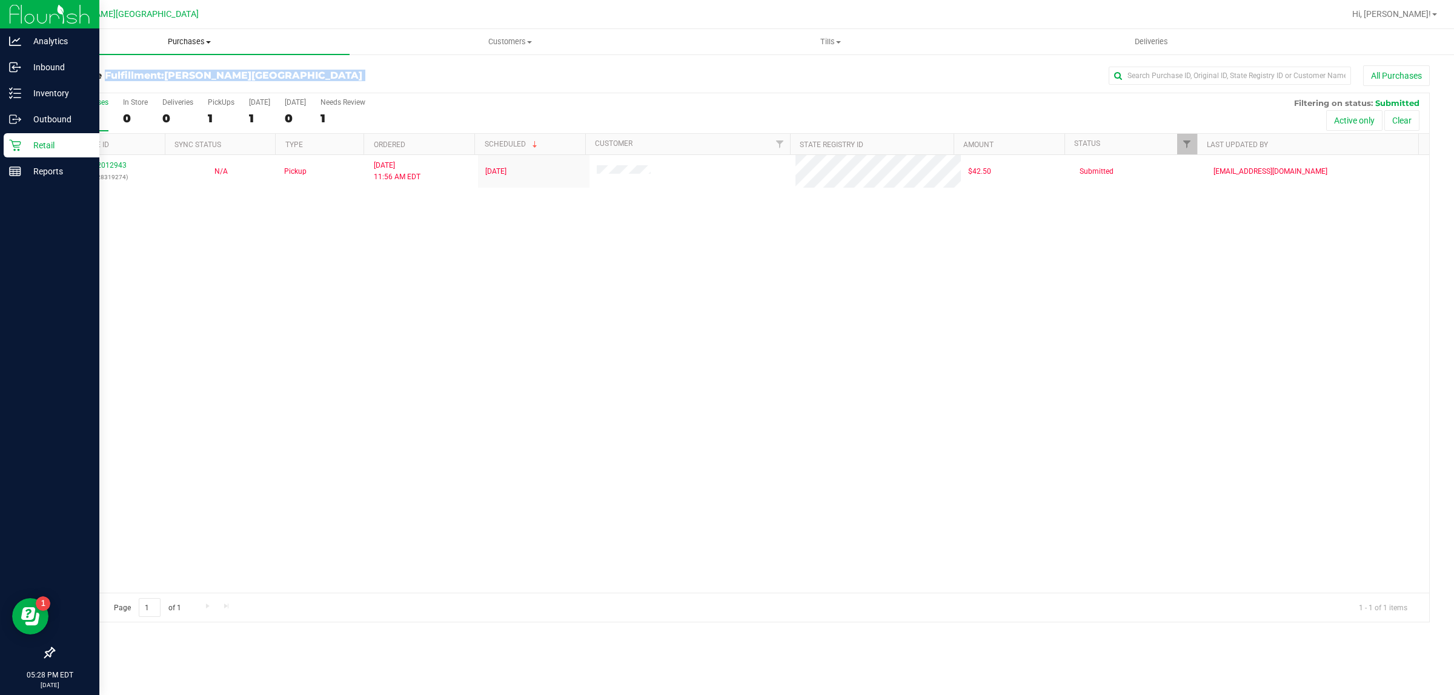
click at [185, 31] on uib-tab-heading "Purchases Summary of purchases Fulfillment All purchases" at bounding box center [189, 41] width 320 height 25
click at [180, 37] on span "Purchases" at bounding box center [189, 41] width 320 height 11
click at [173, 44] on span "Purchases" at bounding box center [189, 41] width 320 height 11
click at [137, 91] on li "Fulfillment" at bounding box center [189, 88] width 320 height 15
